Goal: Task Accomplishment & Management: Use online tool/utility

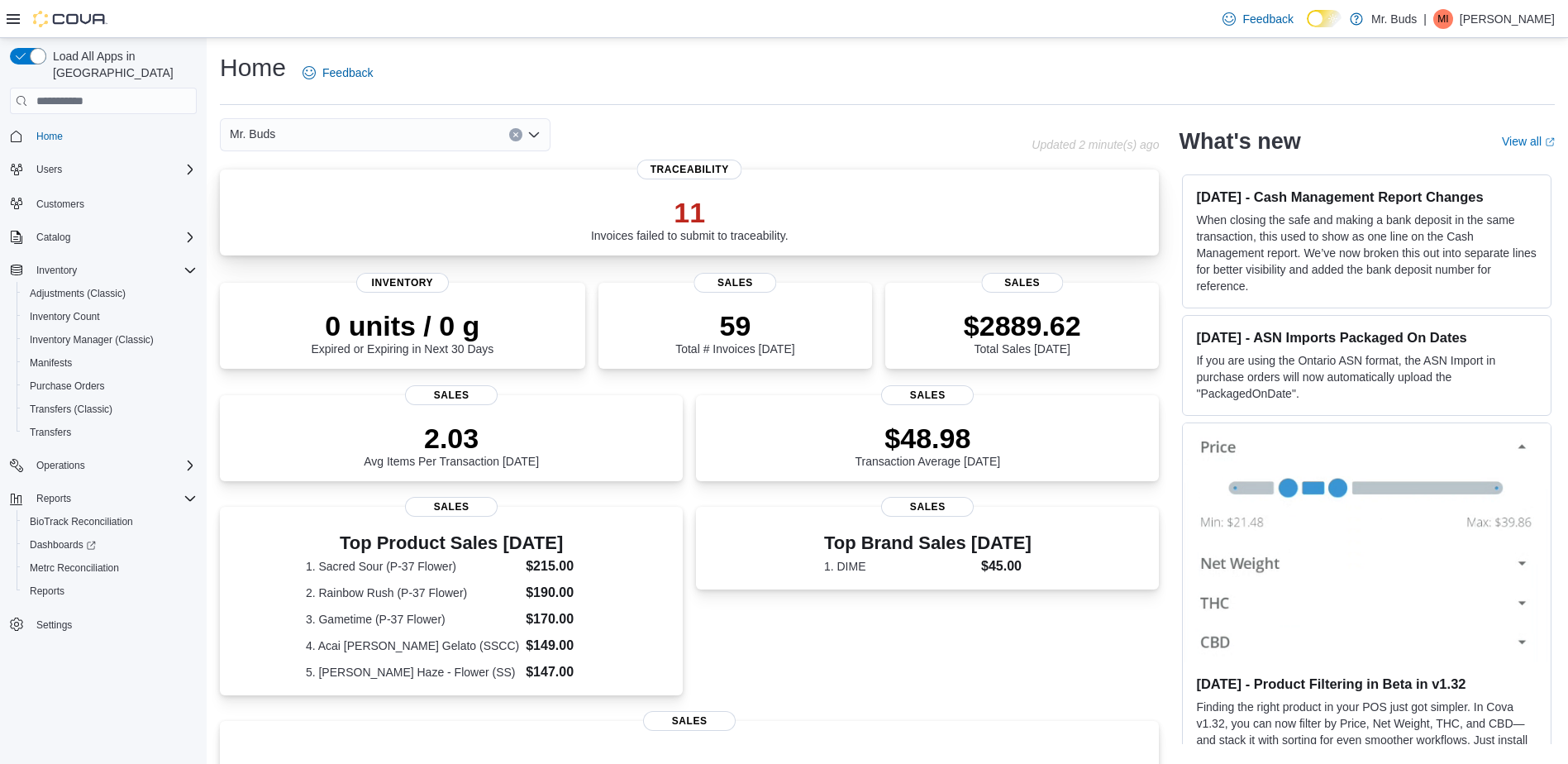
click at [662, 219] on p "11" at bounding box center [689, 213] width 198 height 33
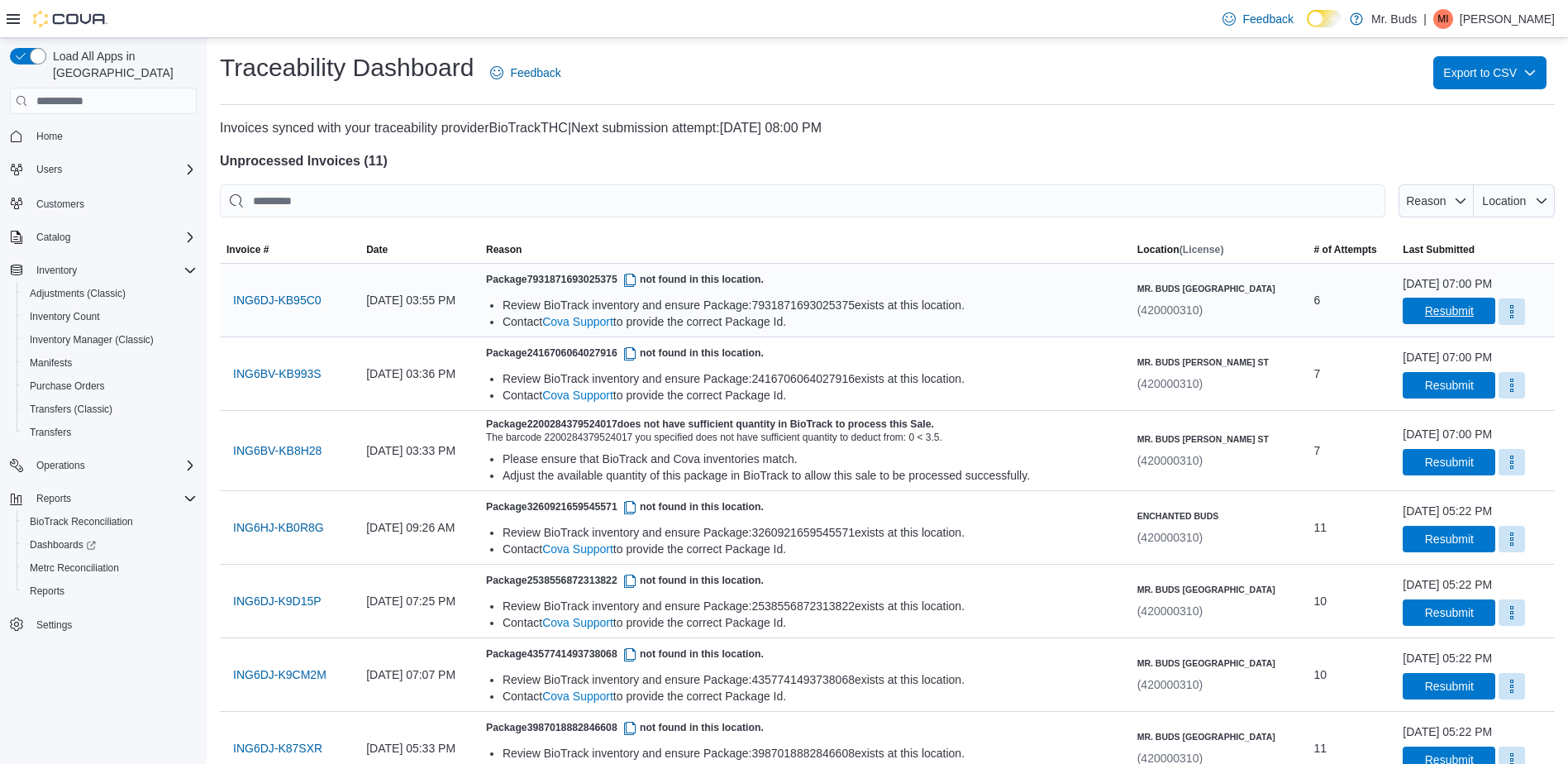
click at [1417, 303] on span "Resubmit" at bounding box center [1449, 311] width 73 height 26
click at [1437, 376] on span "Resubmit" at bounding box center [1449, 385] width 73 height 26
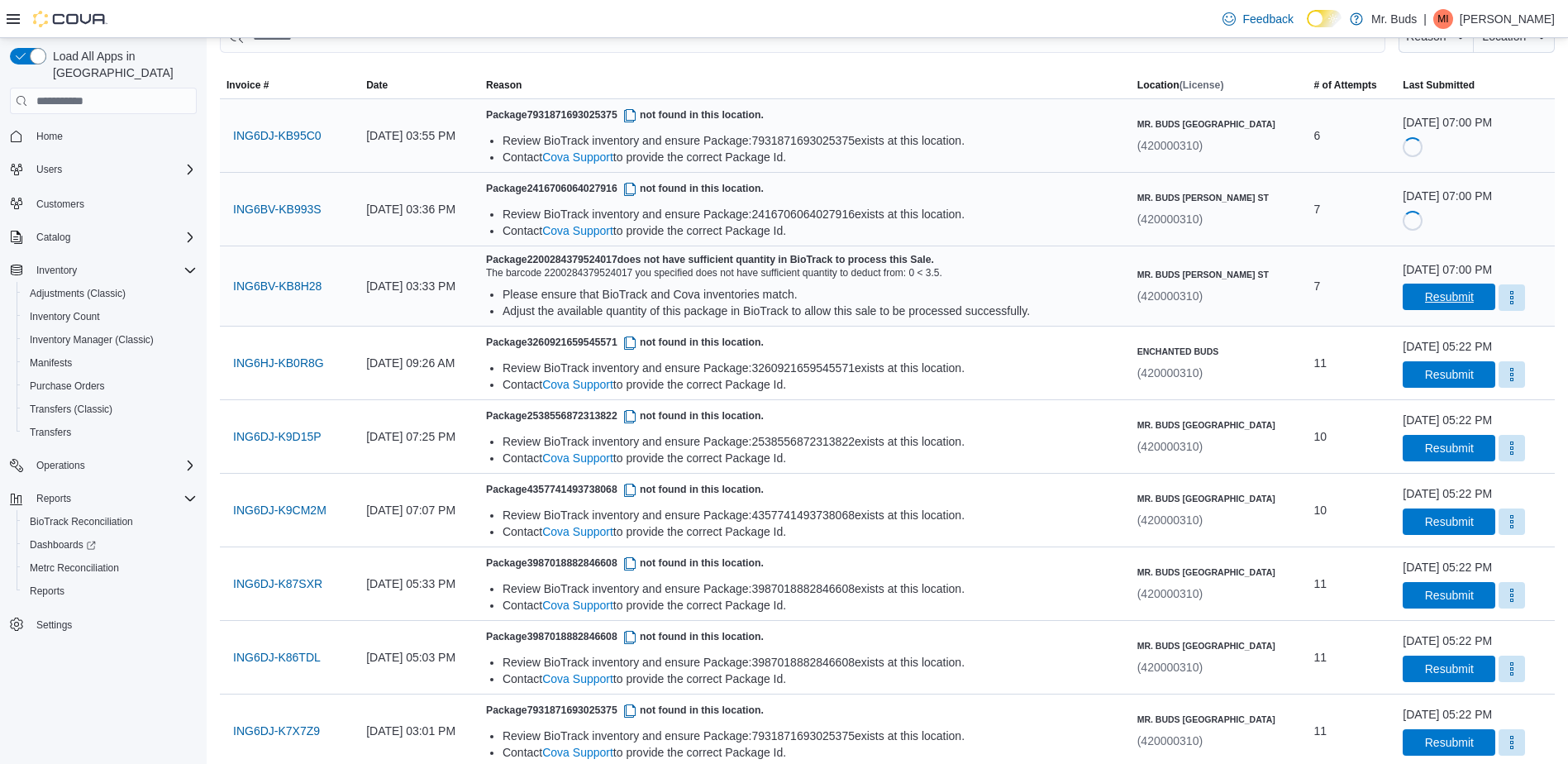
scroll to position [166, 0]
click at [1425, 300] on span "Resubmit" at bounding box center [1449, 296] width 49 height 17
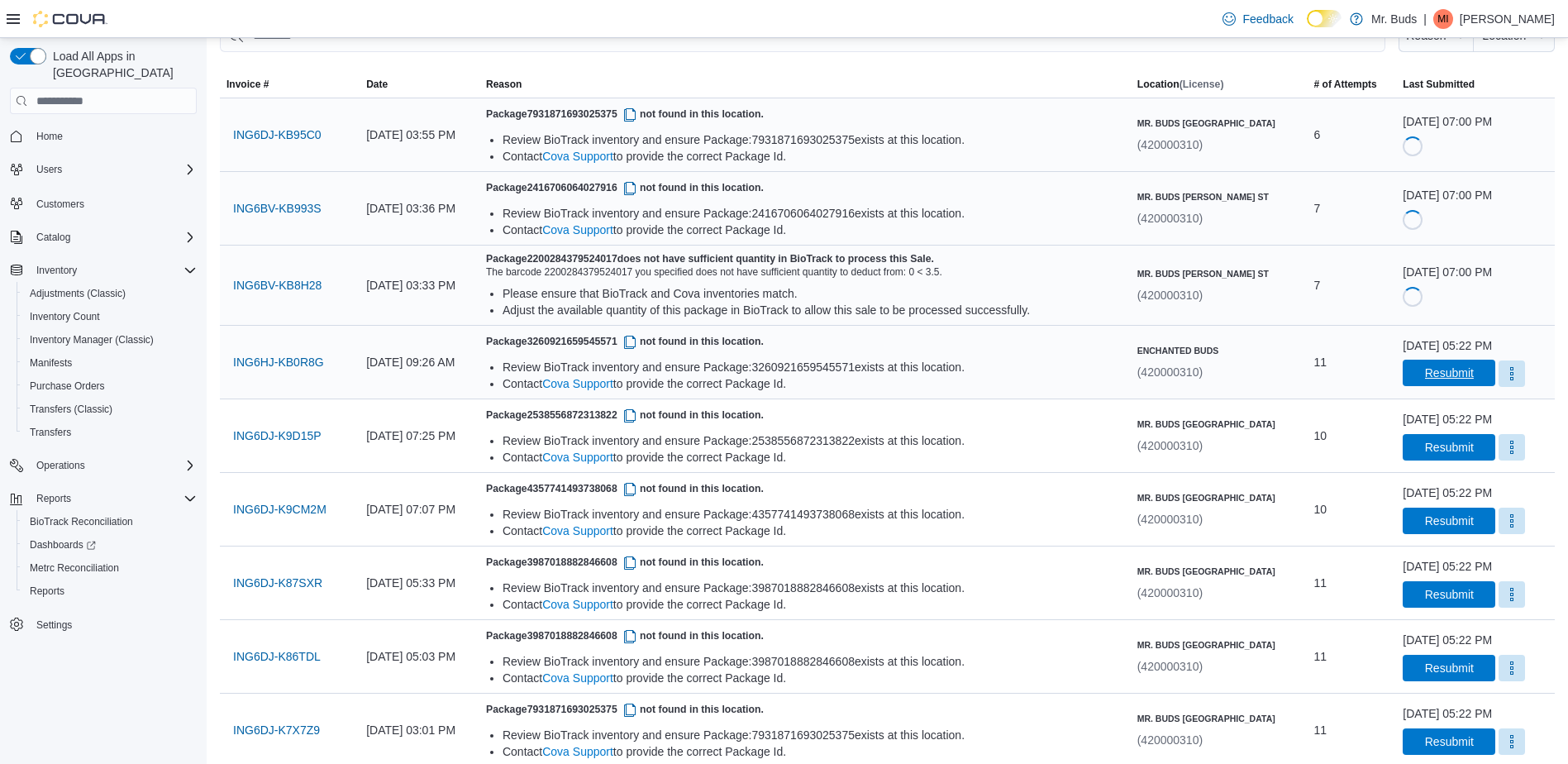
click at [1435, 372] on span "Resubmit" at bounding box center [1449, 373] width 49 height 17
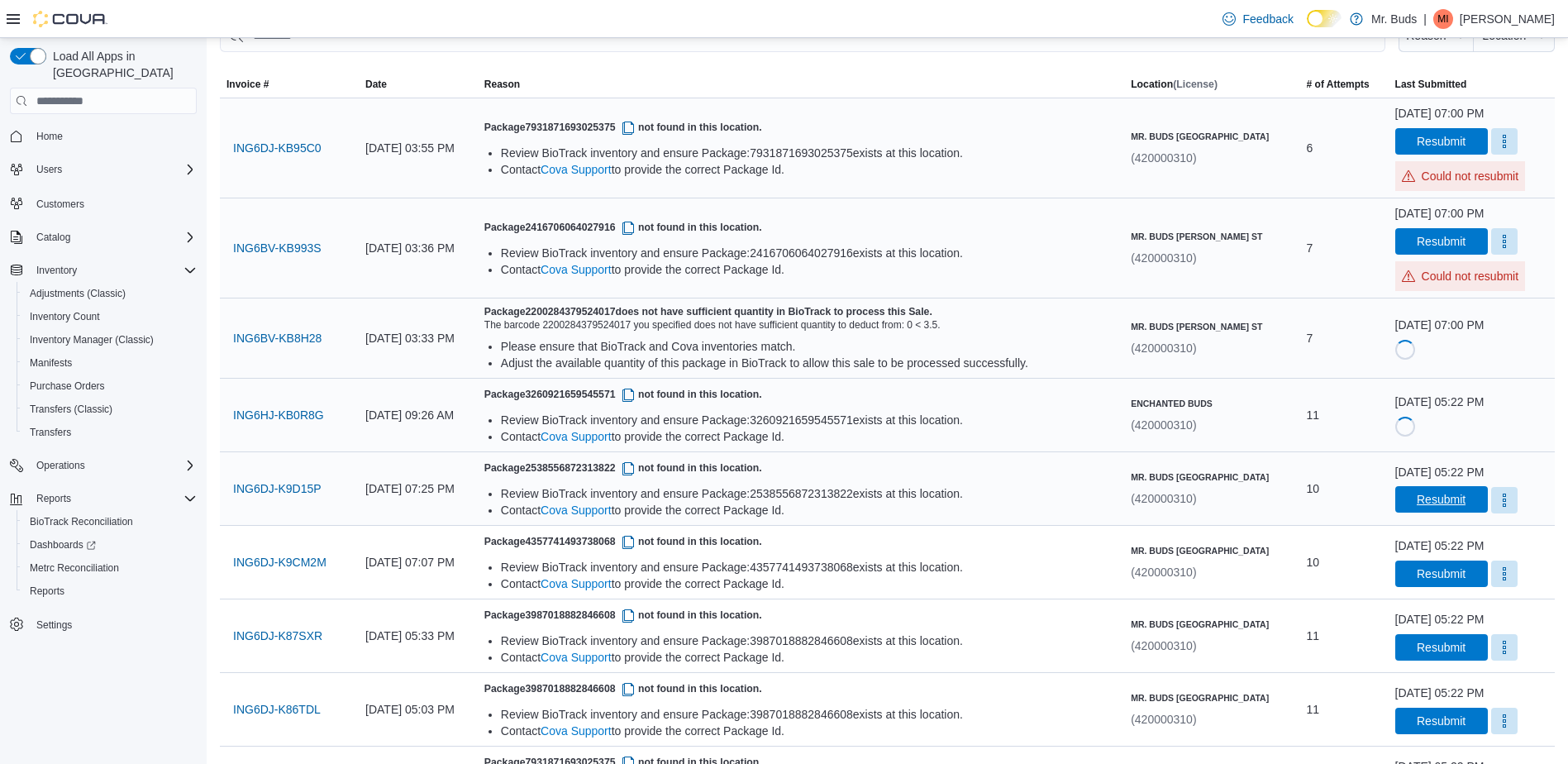
drag, startPoint x: 1425, startPoint y: 497, endPoint x: 1338, endPoint y: 387, distance: 140.2
click at [1422, 496] on span "Resubmit" at bounding box center [1441, 499] width 49 height 17
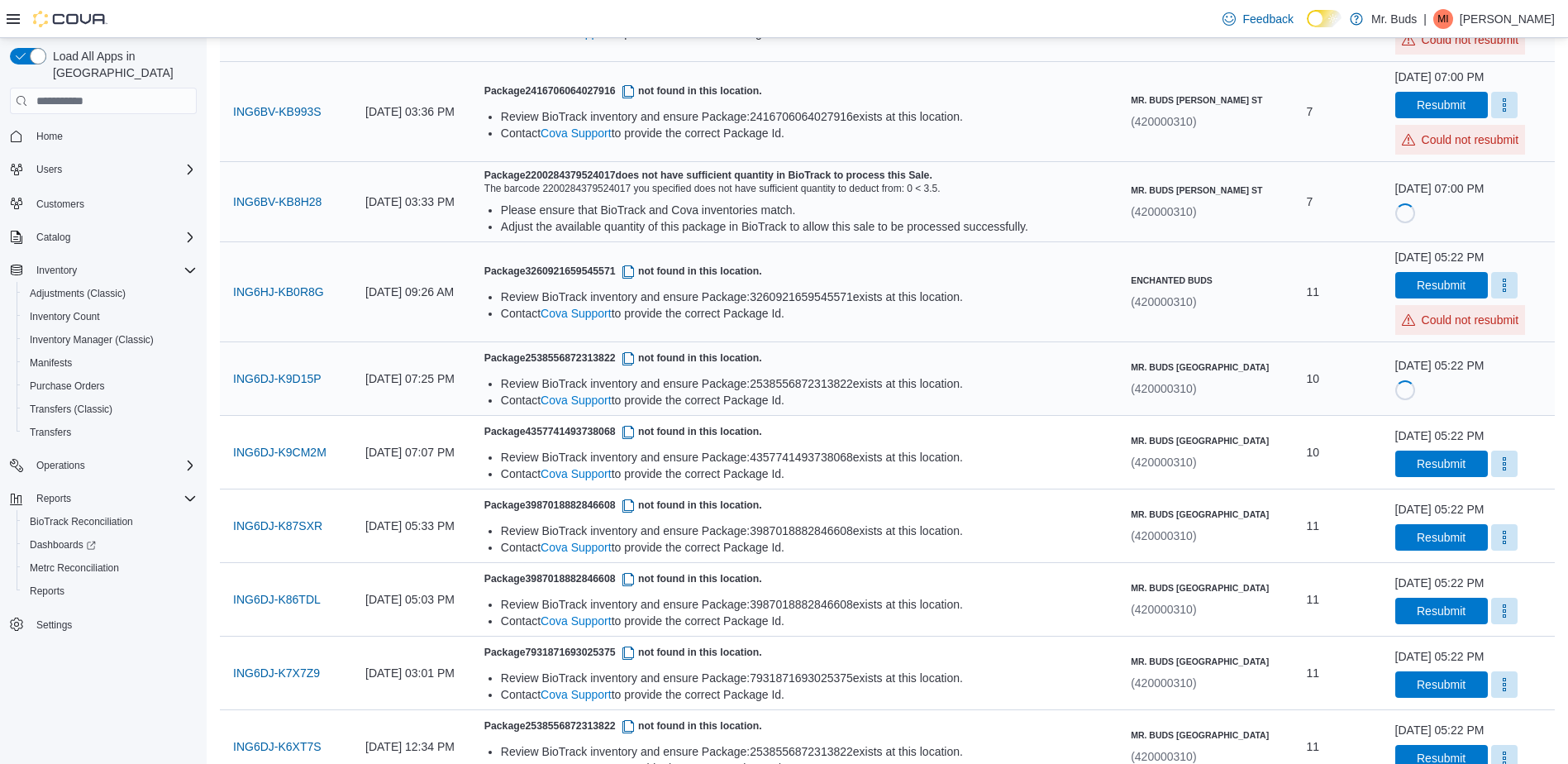
scroll to position [421, 0]
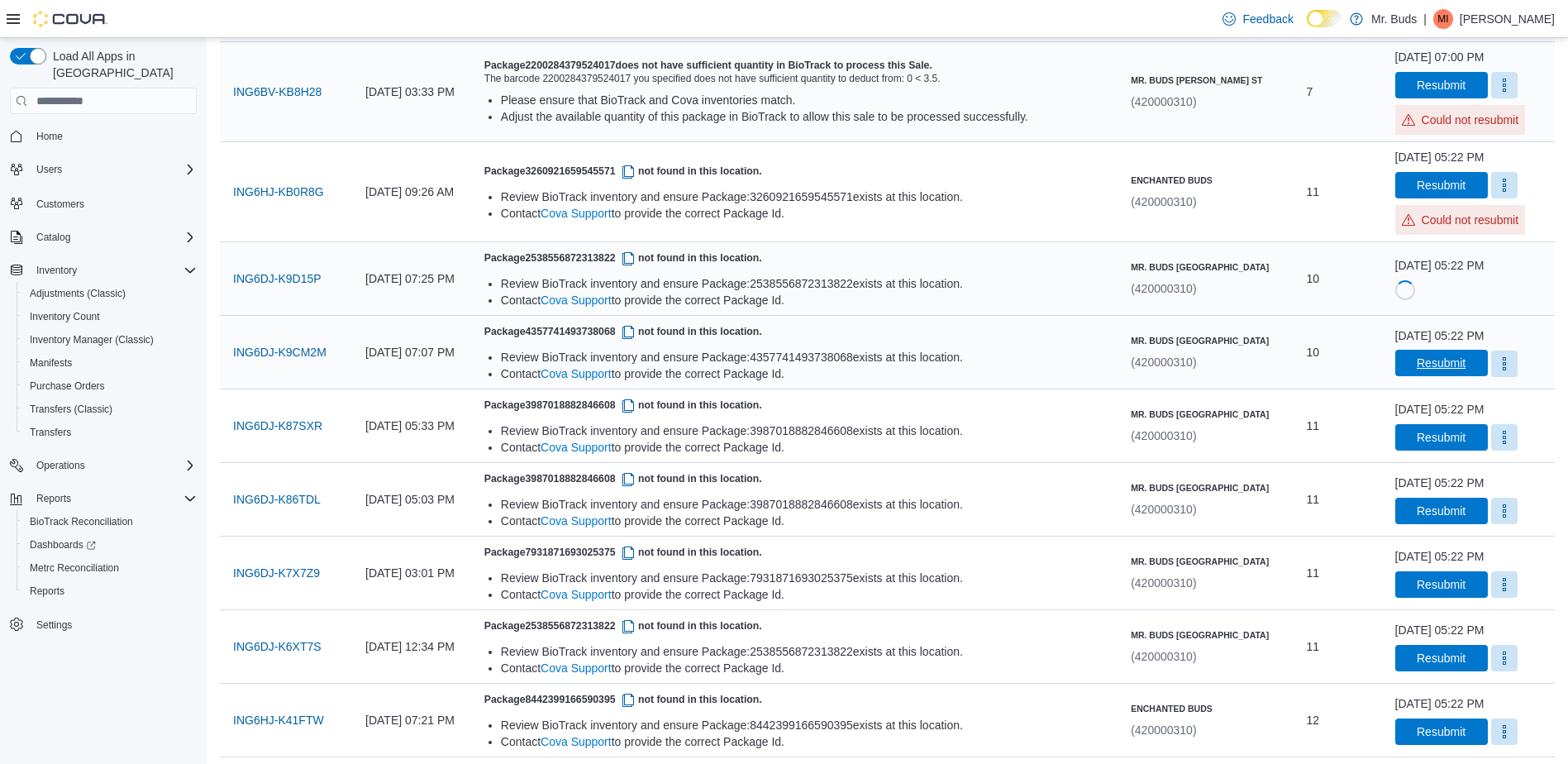
click at [1439, 334] on div "[DATE] 05:22 PM" at bounding box center [1440, 336] width 89 height 17
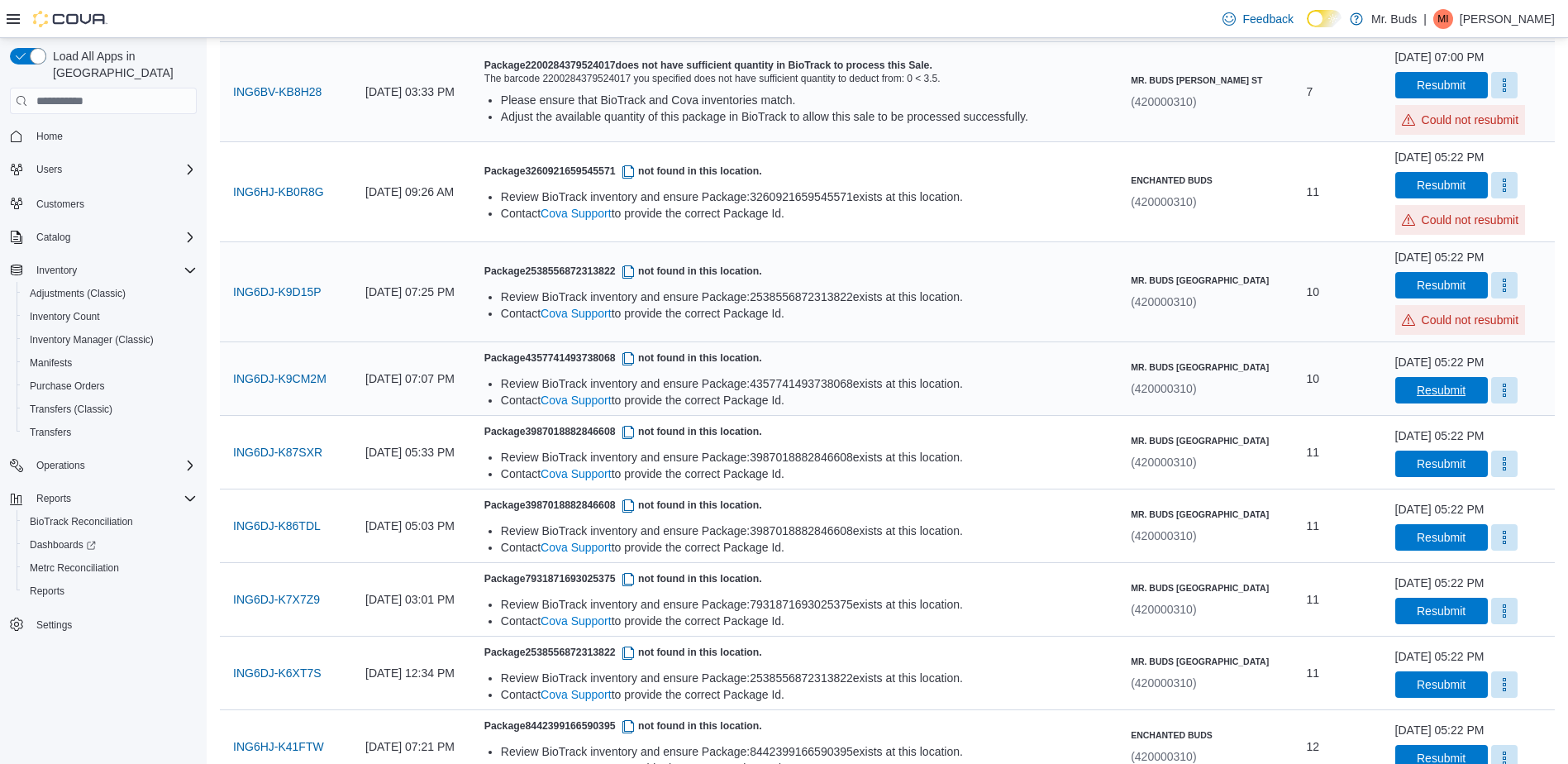
click at [1442, 392] on span "Resubmit" at bounding box center [1441, 391] width 49 height 17
click at [1445, 465] on span "Resubmit" at bounding box center [1441, 464] width 49 height 17
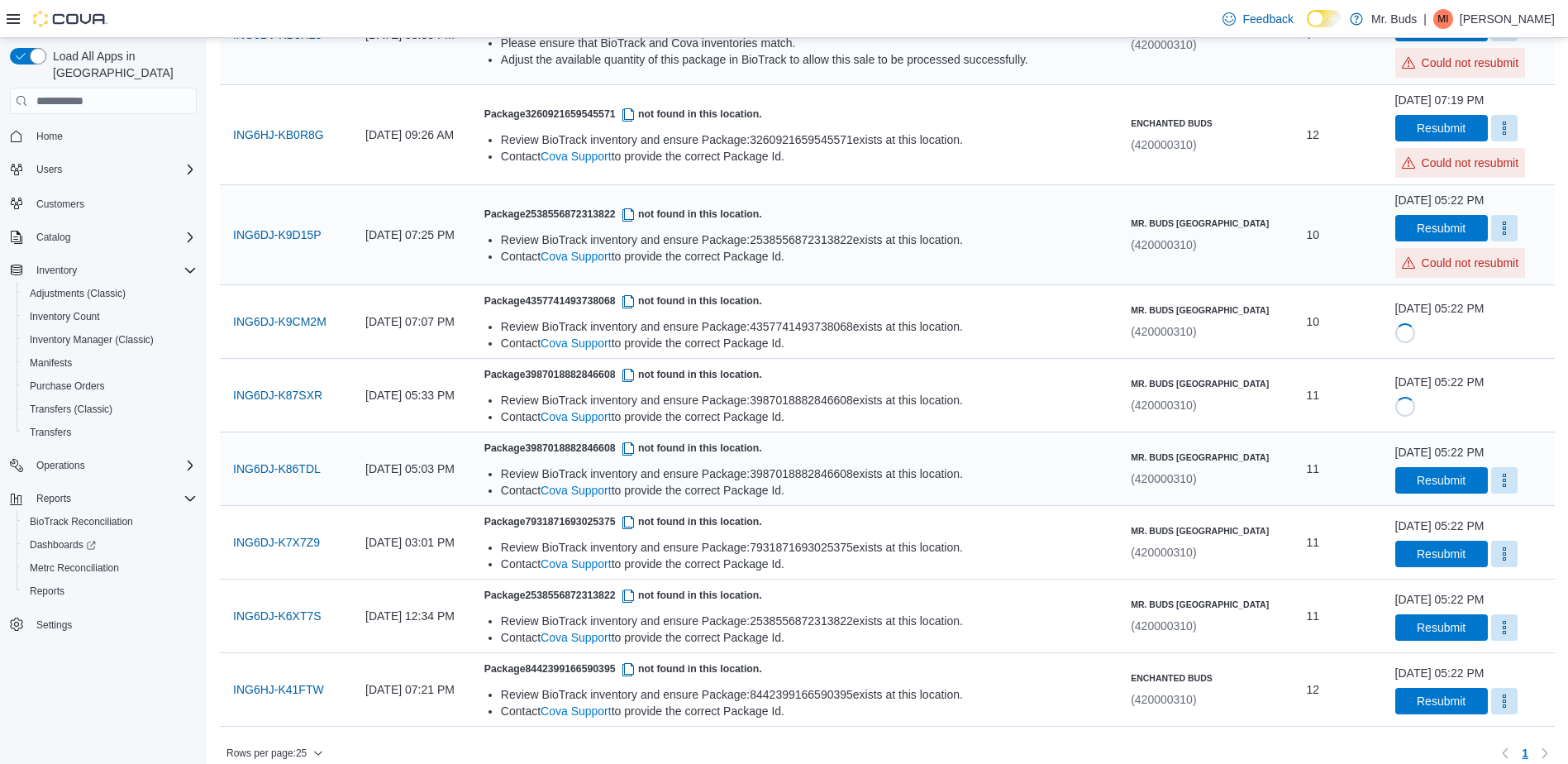
scroll to position [494, 0]
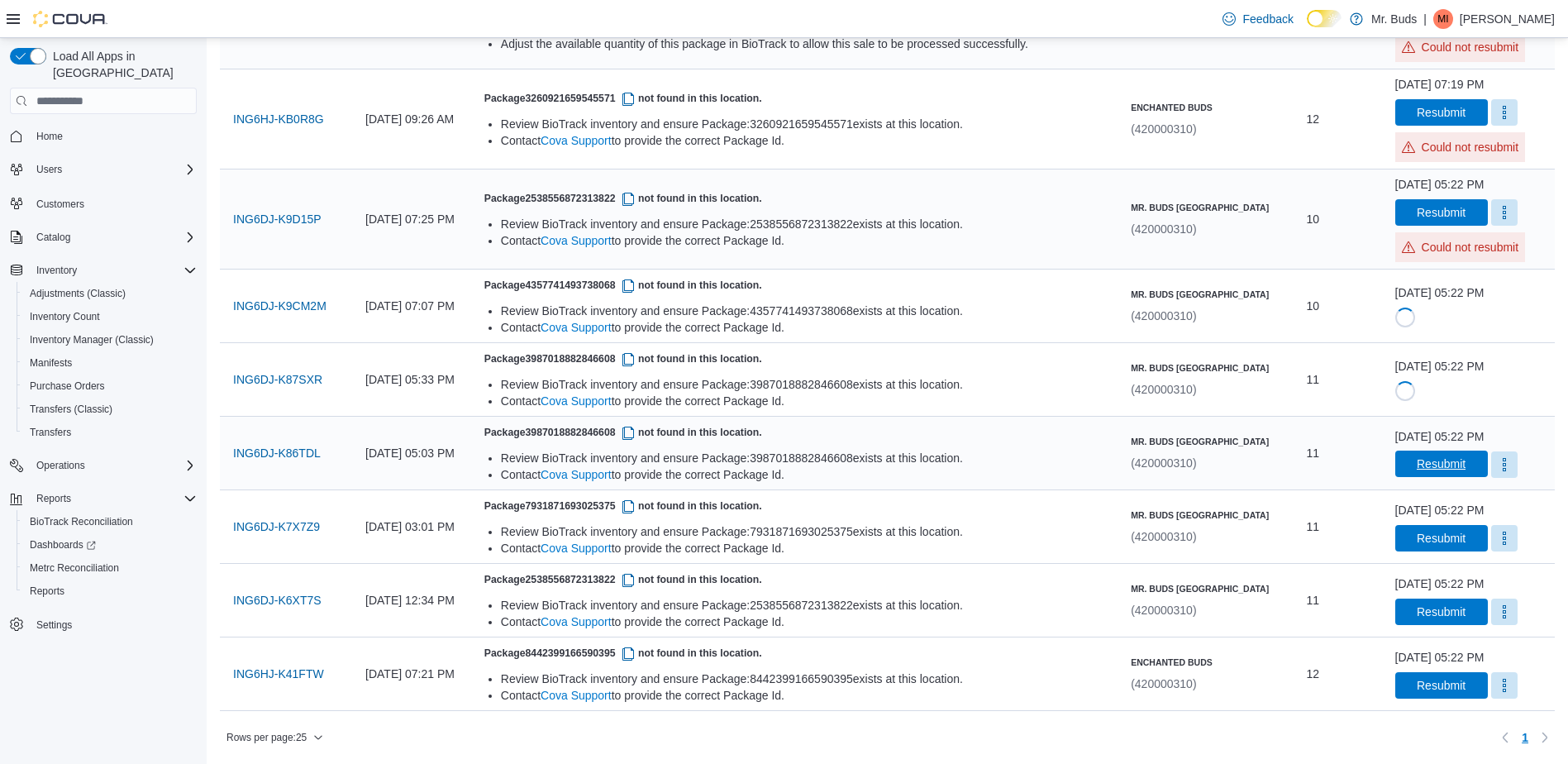
click at [1425, 470] on span "Resubmit" at bounding box center [1441, 464] width 49 height 17
click at [1417, 546] on span "Resubmit" at bounding box center [1441, 538] width 49 height 17
drag, startPoint x: 1407, startPoint y: 615, endPoint x: 1409, endPoint y: 655, distance: 40.0
click at [1407, 618] on span "Resubmit" at bounding box center [1441, 612] width 73 height 26
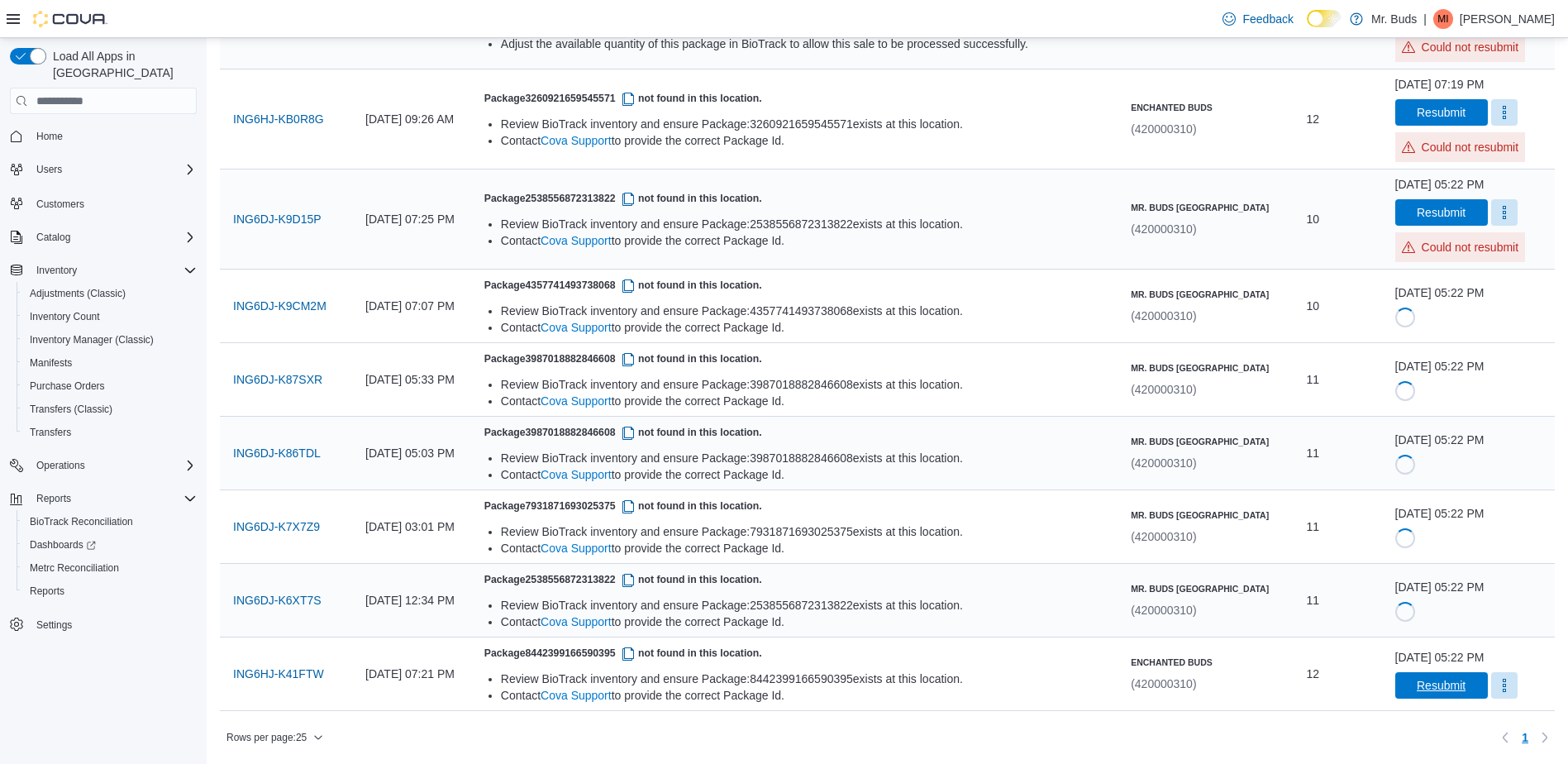
click at [1427, 696] on div "[DATE] 05:22 PM Resubmit" at bounding box center [1471, 674] width 166 height 63
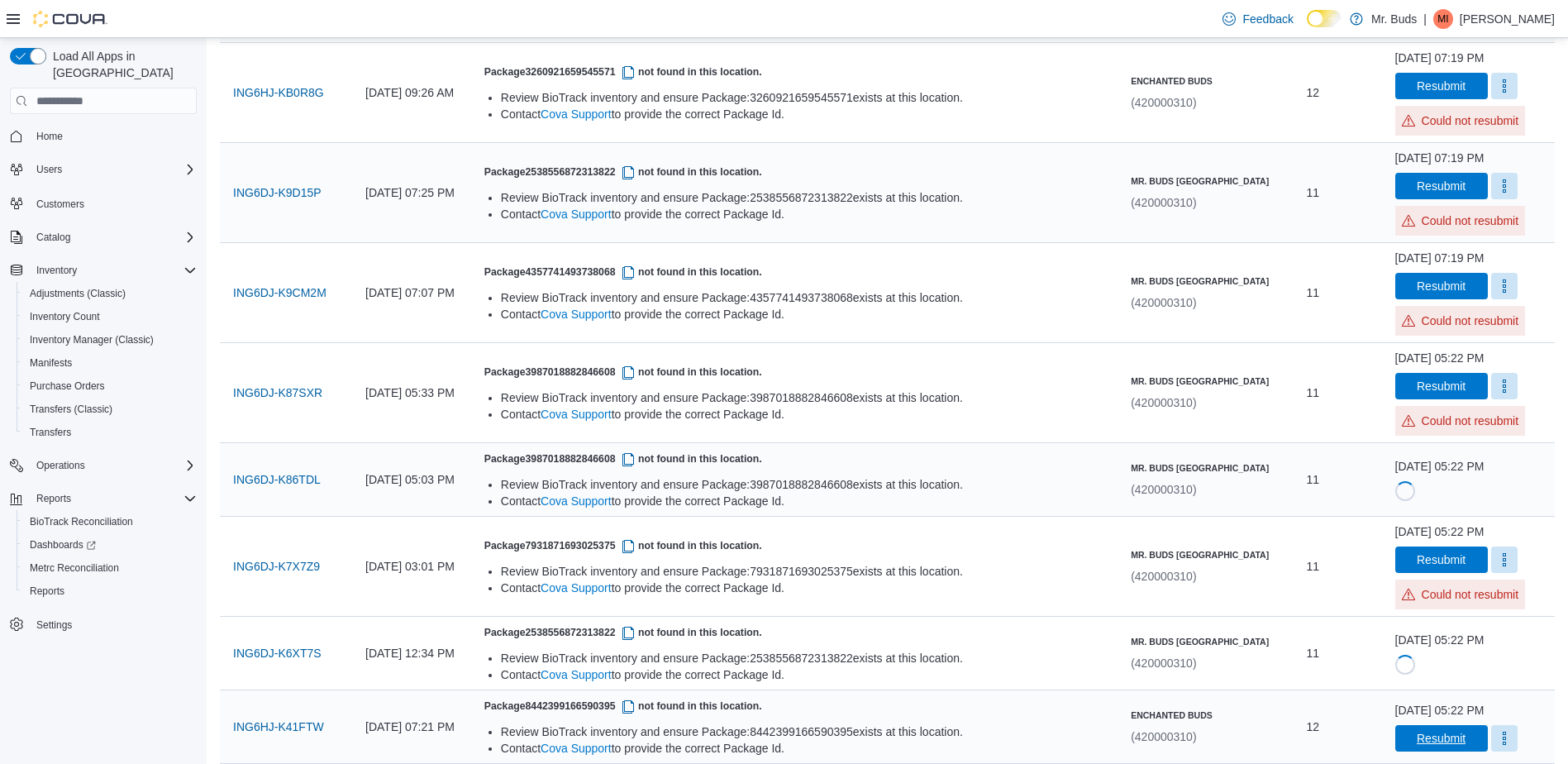
scroll to position [574, 0]
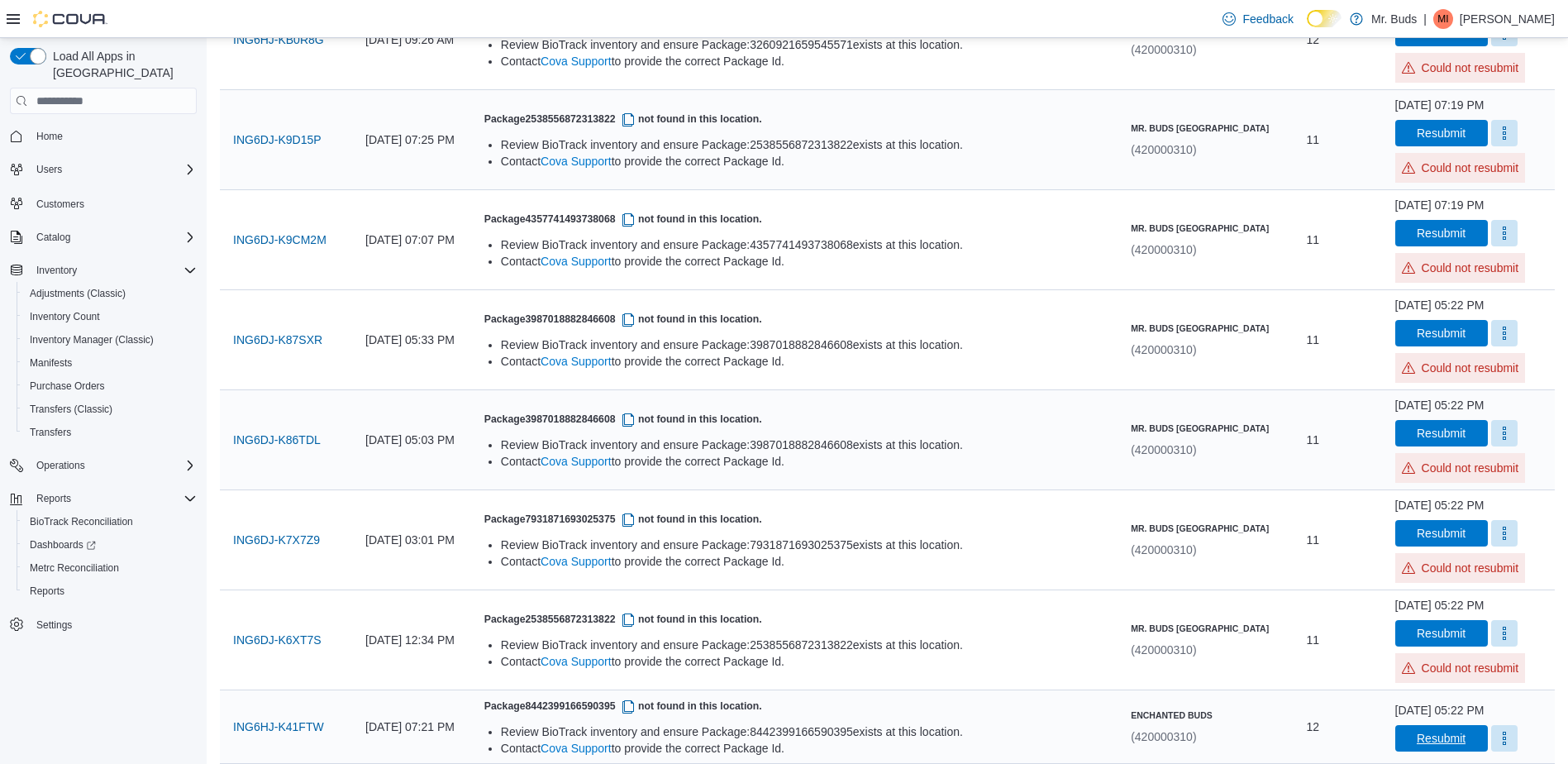
click at [1436, 742] on span "Resubmit" at bounding box center [1441, 738] width 49 height 17
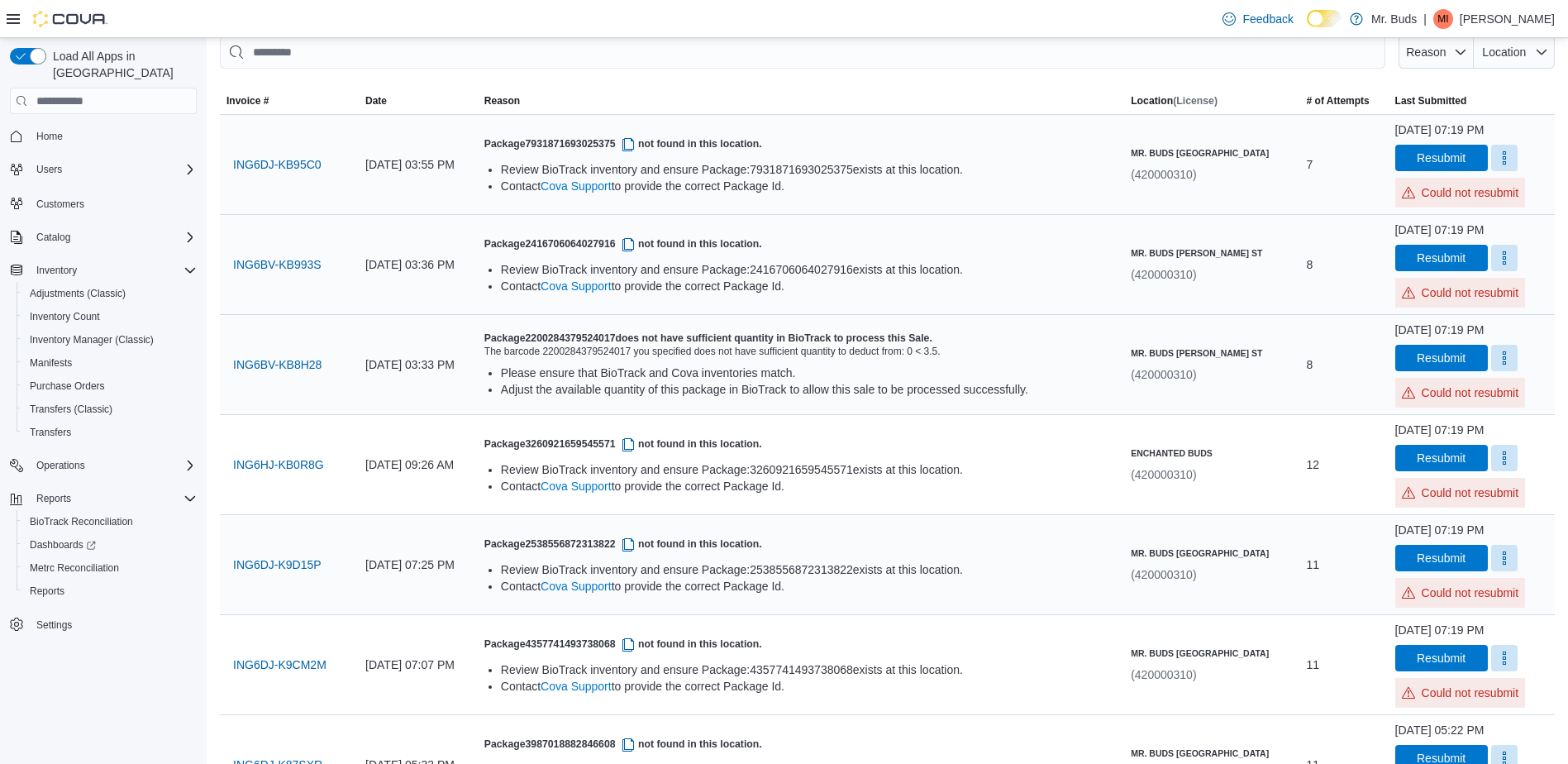
scroll to position [0, 0]
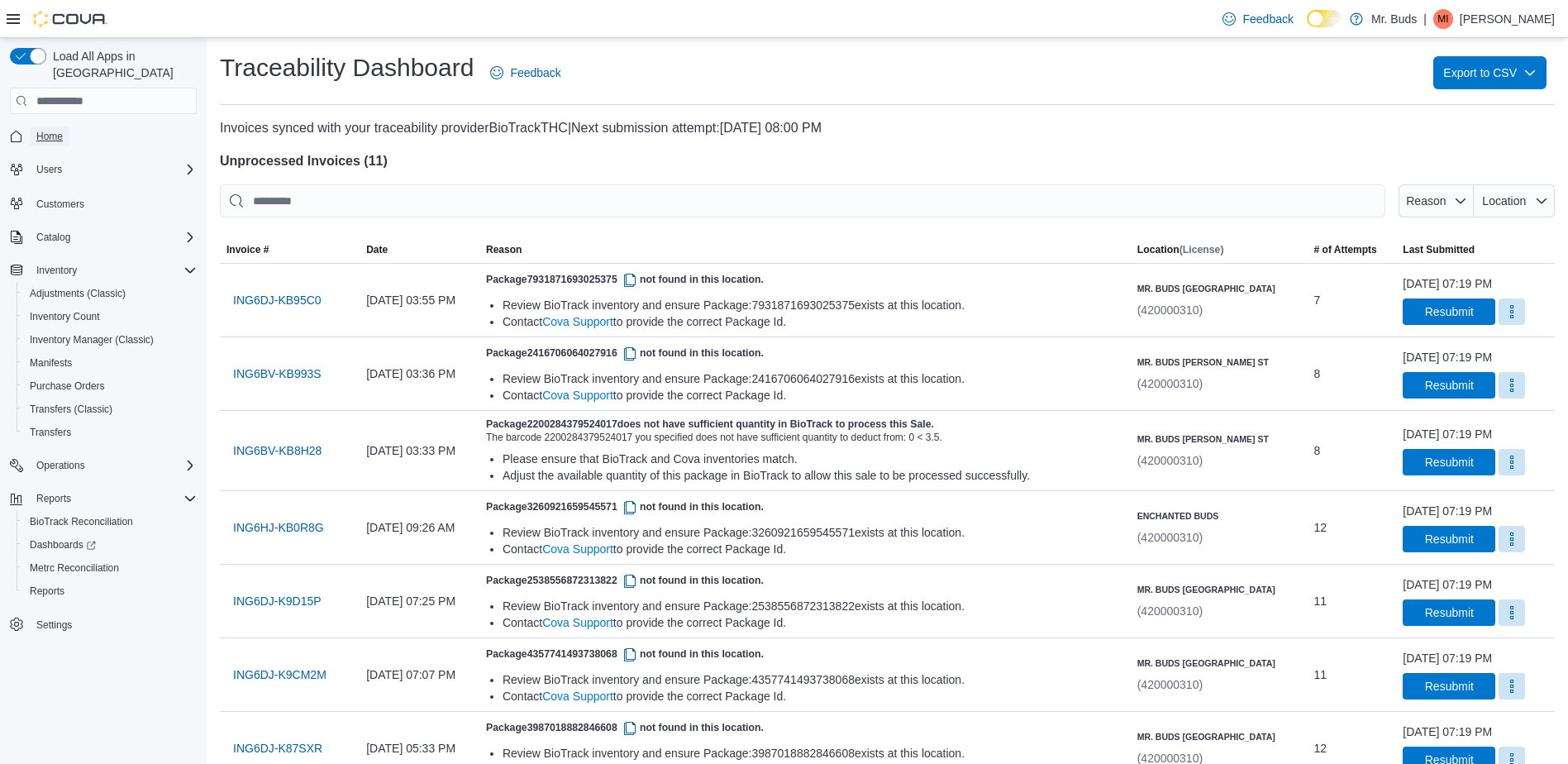
click at [65, 127] on link "Home" at bounding box center [50, 137] width 40 height 20
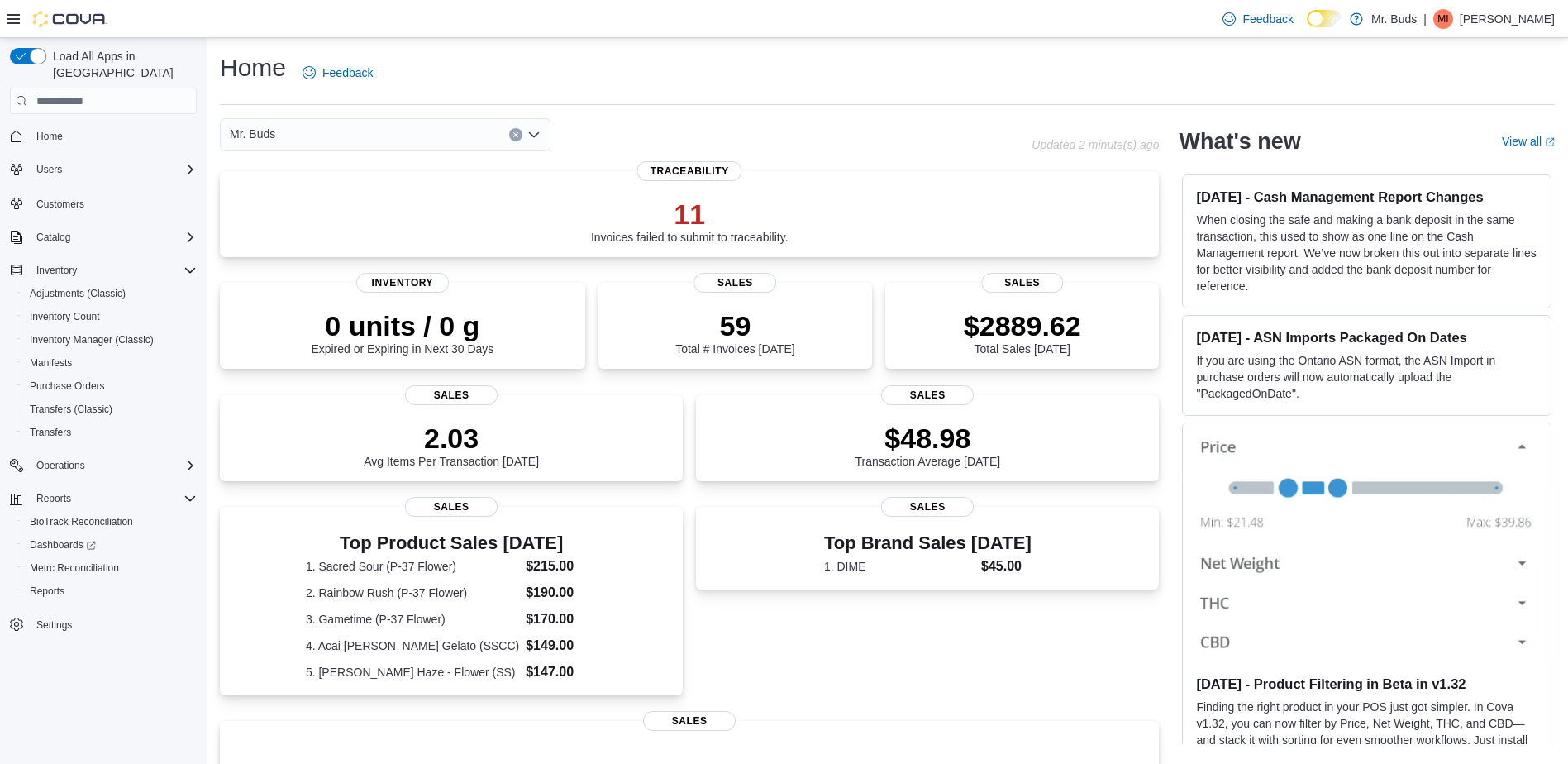
click at [463, 143] on div "Mr. Buds" at bounding box center [386, 135] width 331 height 33
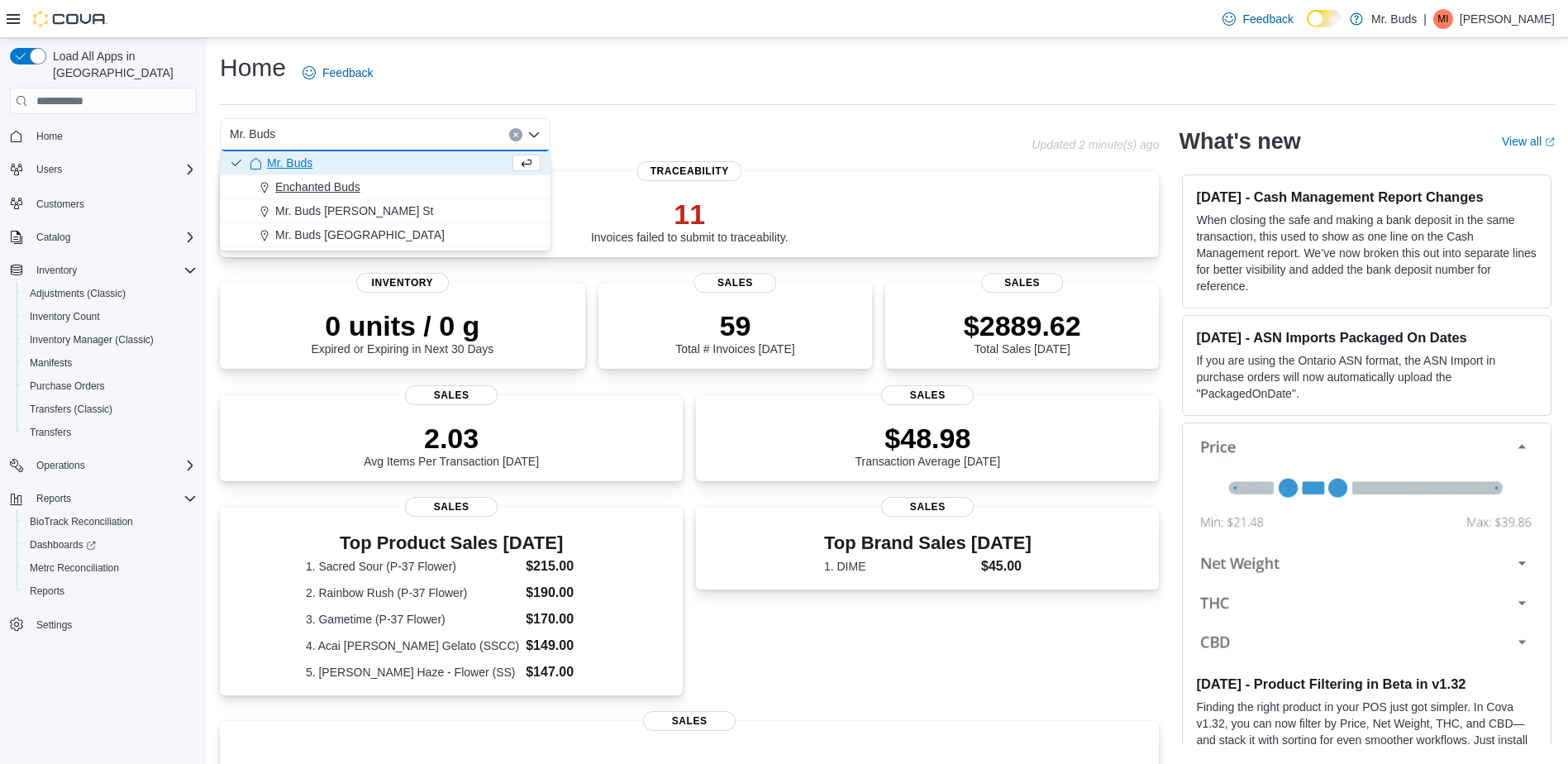
click at [469, 189] on div "Enchanted Buds" at bounding box center [396, 187] width 291 height 17
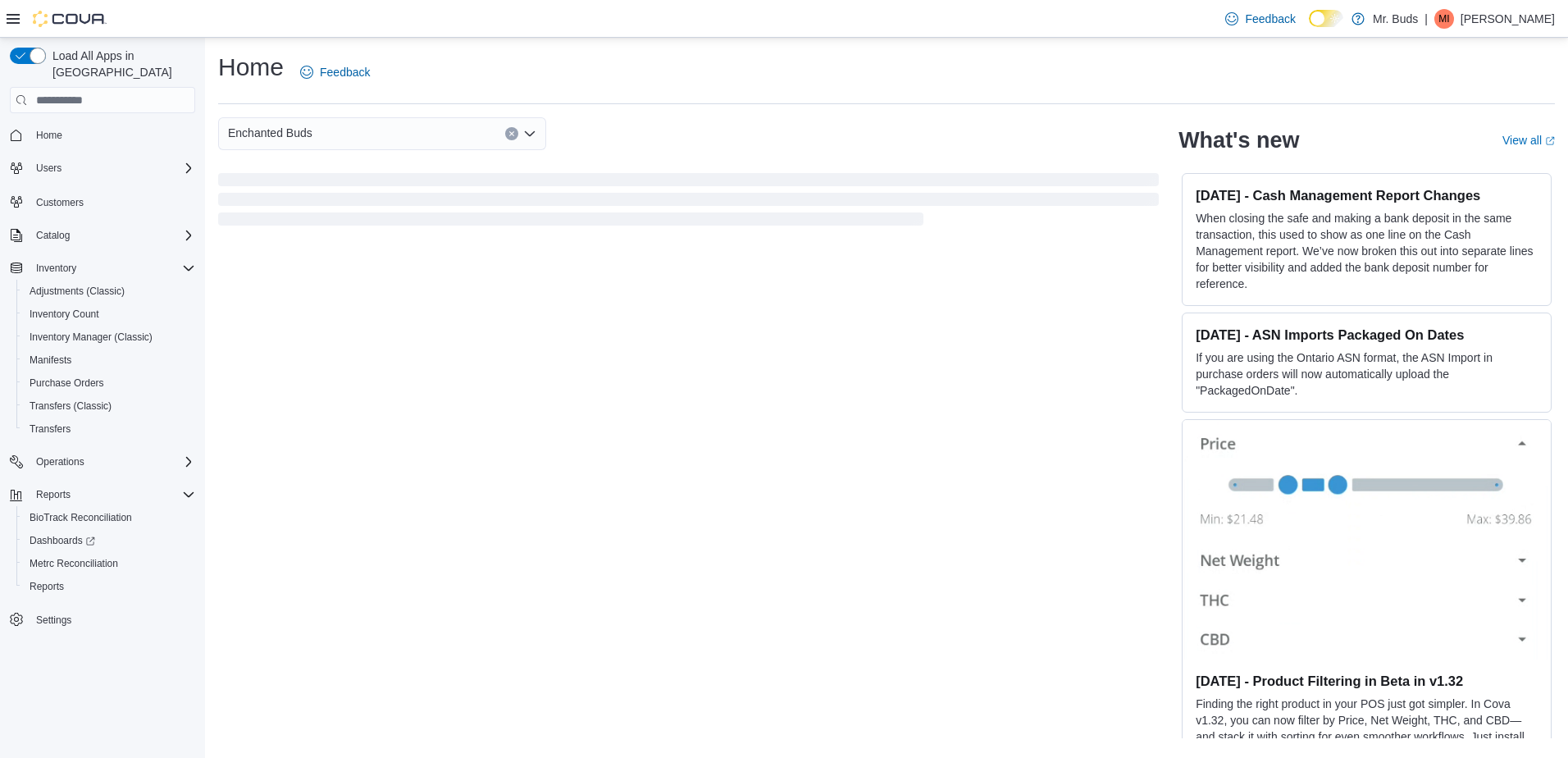
click at [838, 121] on div "Enchanted Buds" at bounding box center [689, 134] width 941 height 33
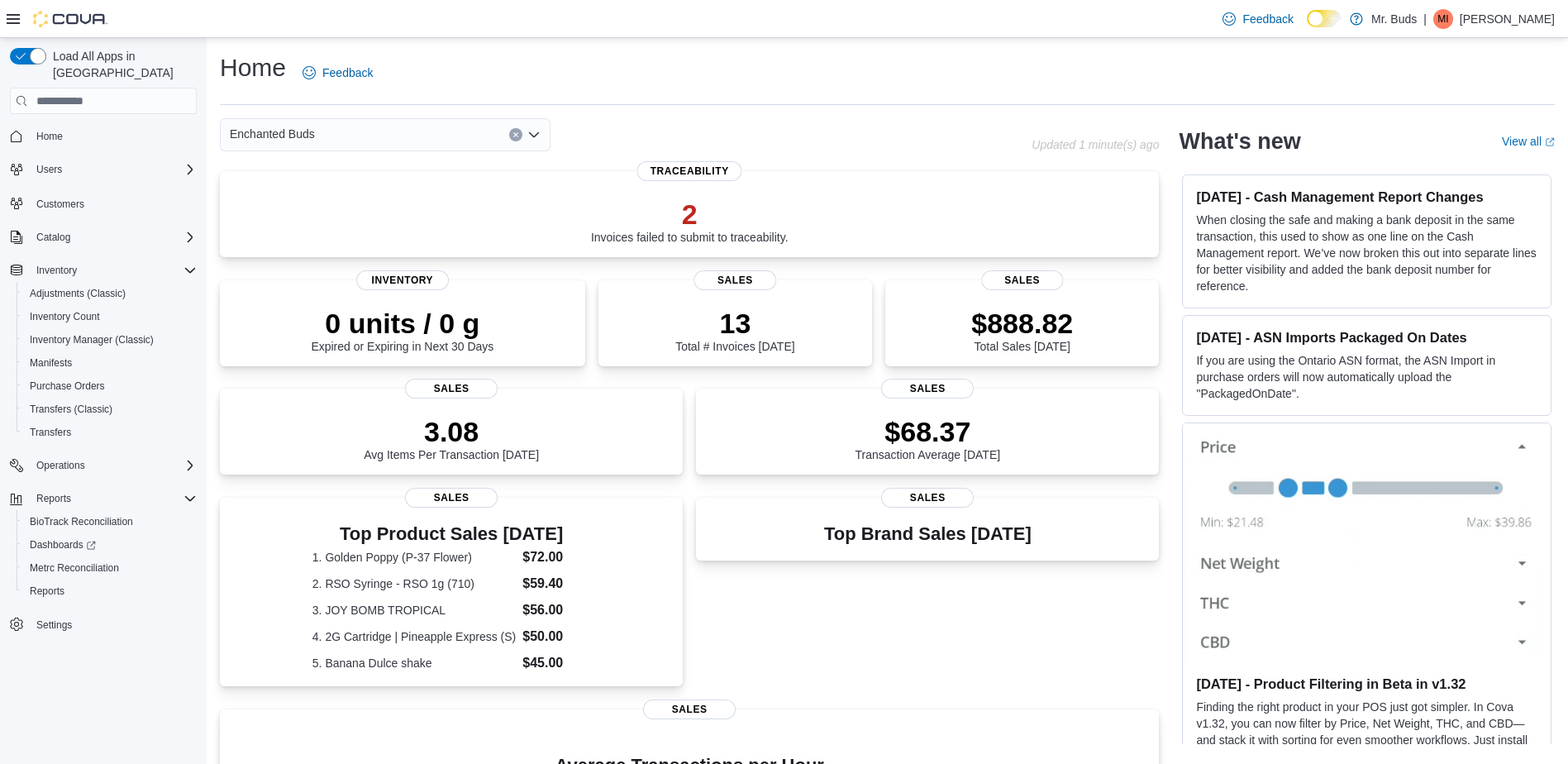
click at [448, 134] on div "Enchanted Buds" at bounding box center [386, 135] width 331 height 33
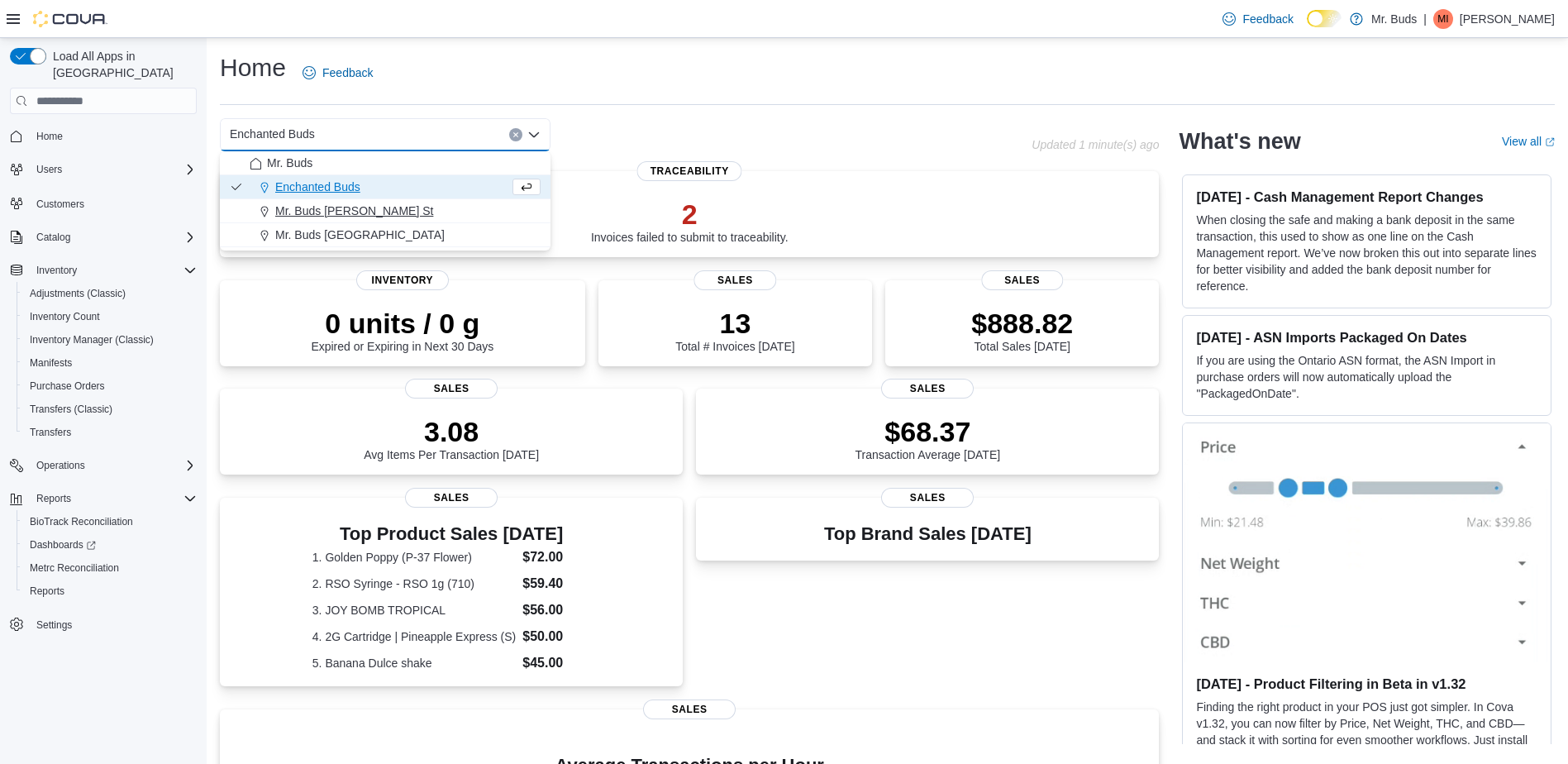
click at [446, 199] on button "Mr. Buds [PERSON_NAME] St" at bounding box center [386, 211] width 331 height 24
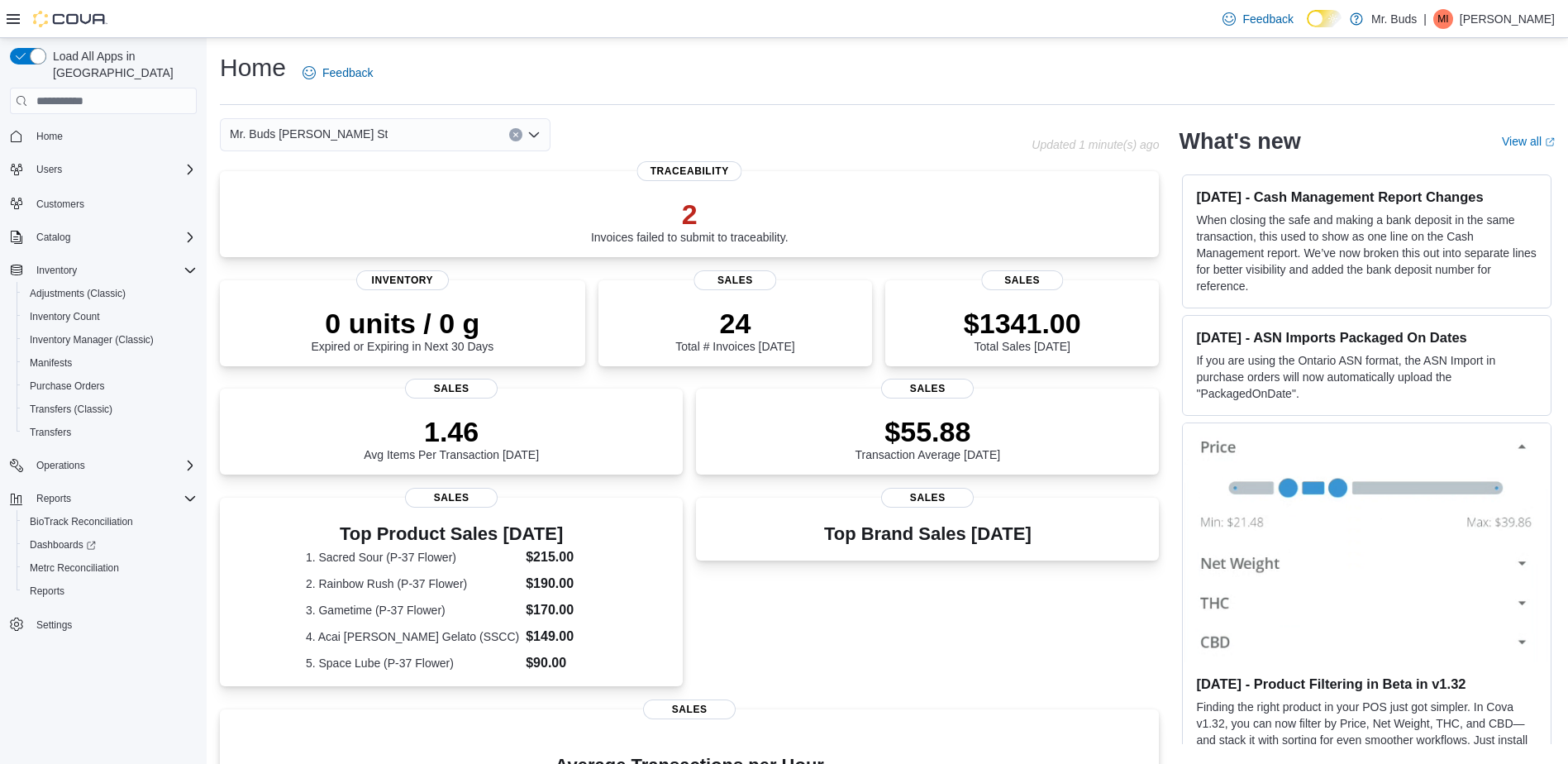
click at [342, 118] on div "Mr. Buds Norris St Combo box. Selected. Mr. Buds Norris St. Press Backspace to …" at bounding box center [386, 135] width 331 height 33
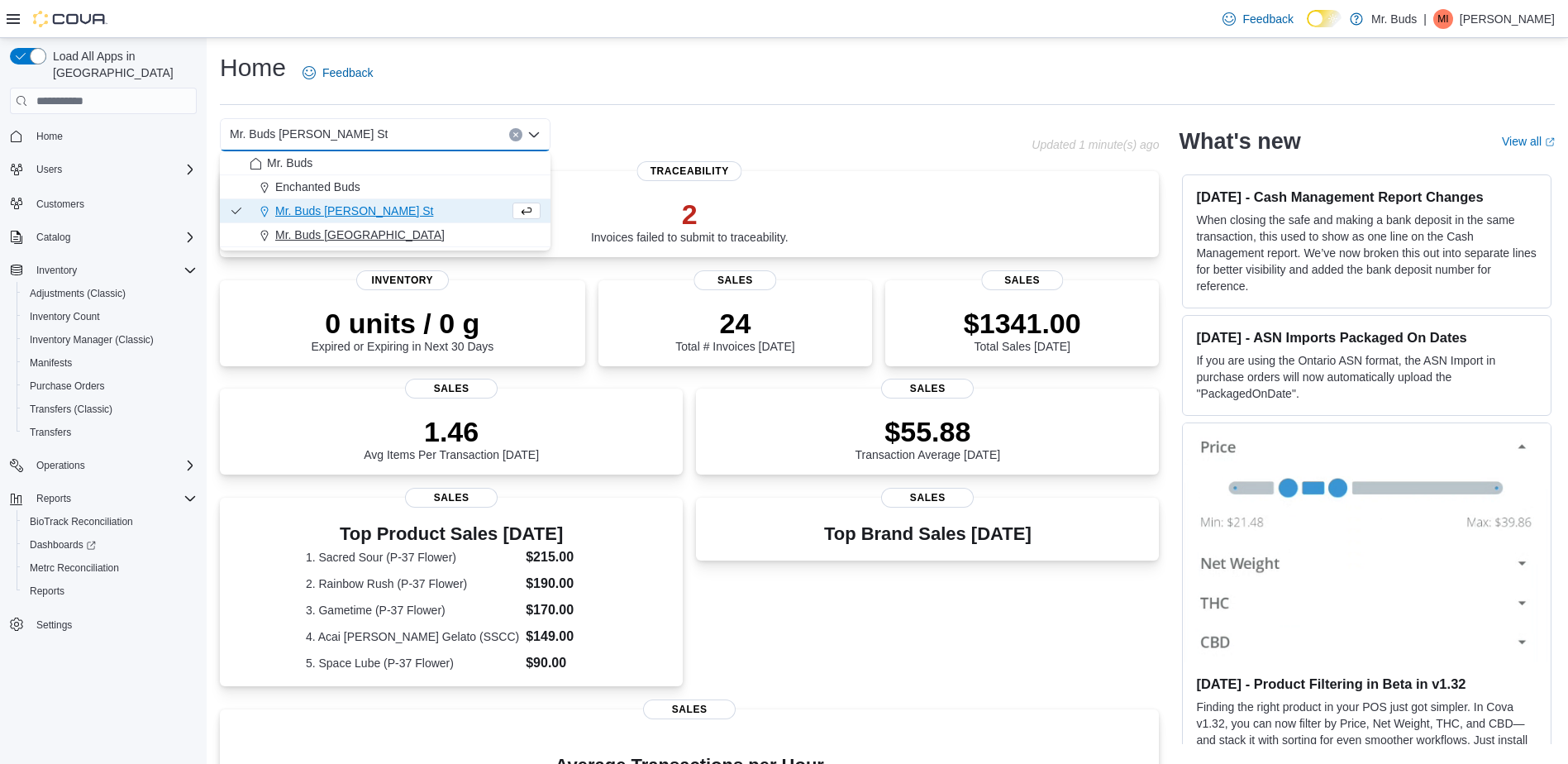
click at [372, 231] on span "Mr. Buds [GEOGRAPHIC_DATA]" at bounding box center [360, 235] width 170 height 17
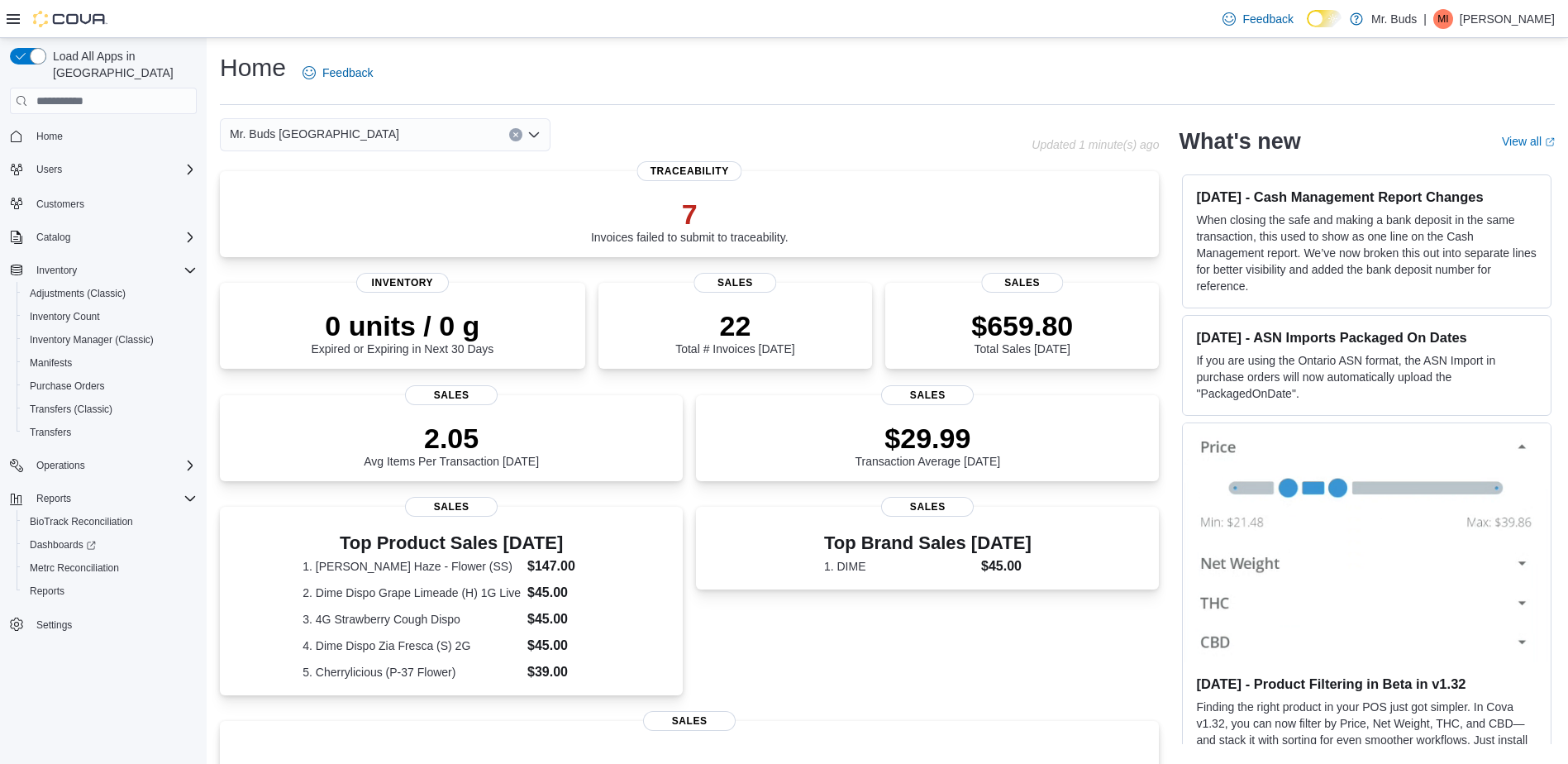
click at [405, 127] on div "Mr. Buds Prince Street Combo box. Selected. Mr. Buds Prince Street. Press Backs…" at bounding box center [386, 135] width 331 height 33
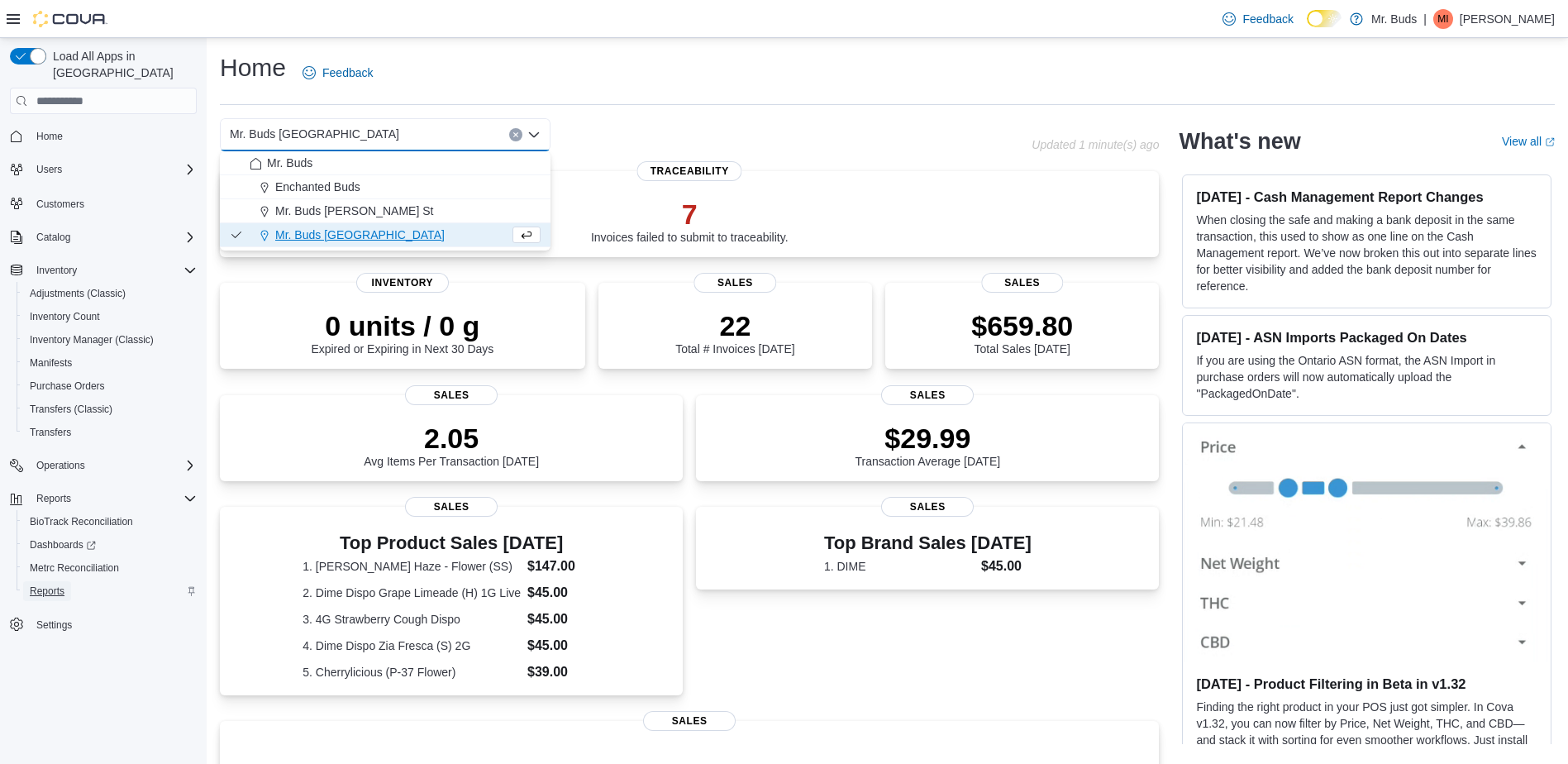
click at [37, 583] on span "Reports" at bounding box center [47, 591] width 35 height 20
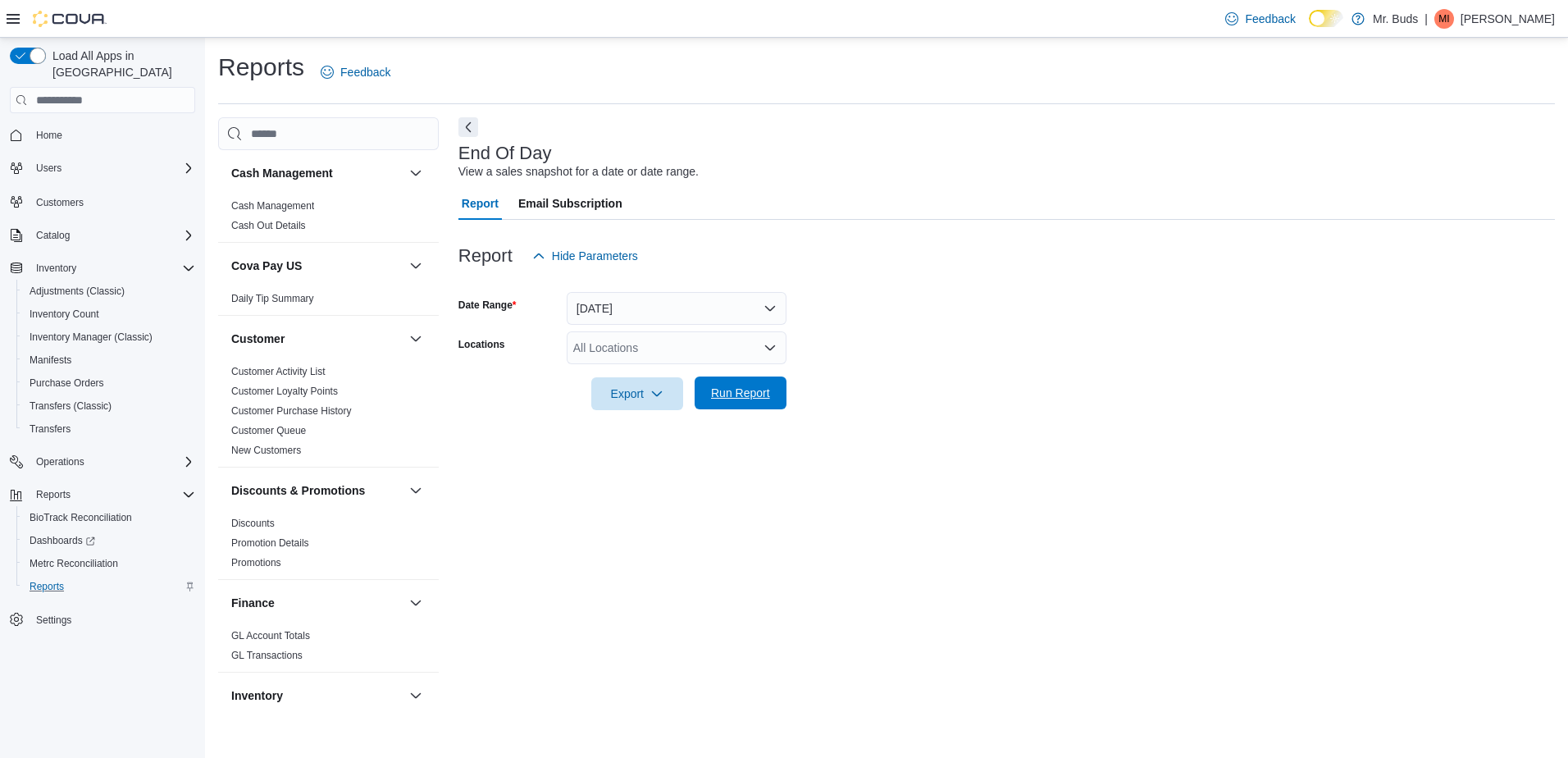
click at [715, 400] on span "Run Report" at bounding box center [740, 393] width 59 height 16
